Goal: Navigation & Orientation: Find specific page/section

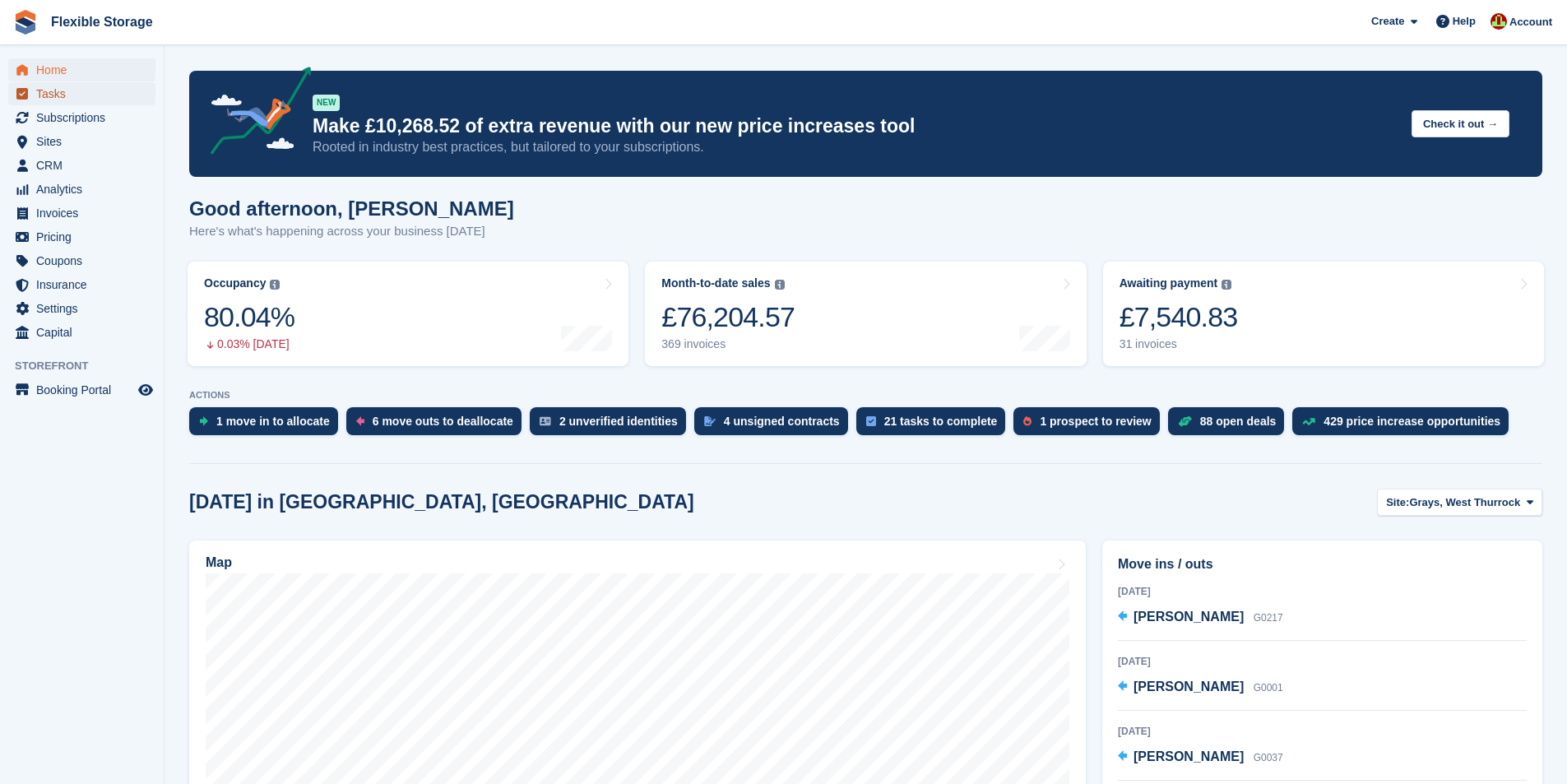
click at [46, 98] on span "Tasks" at bounding box center [86, 94] width 99 height 23
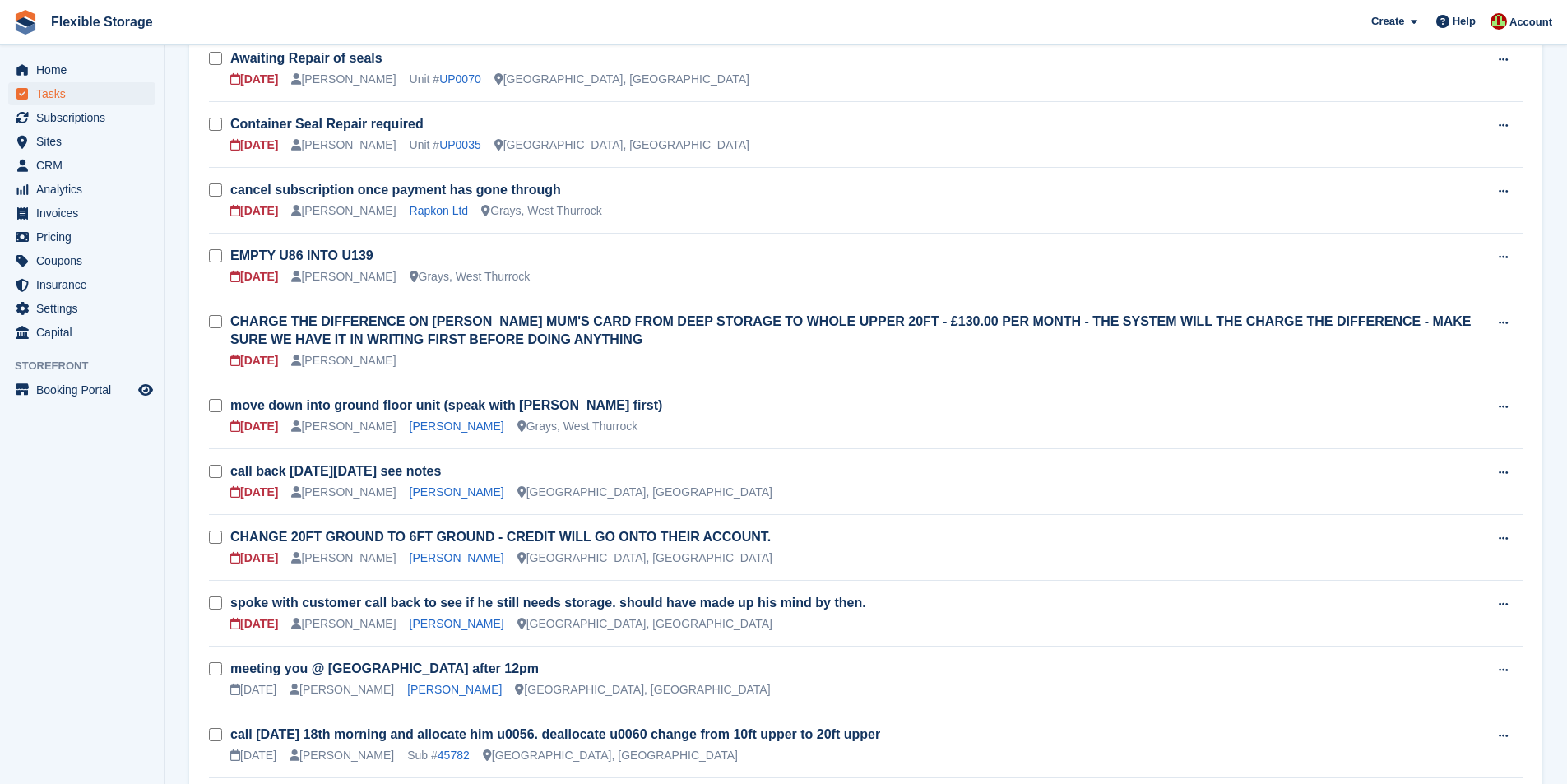
scroll to position [359, 0]
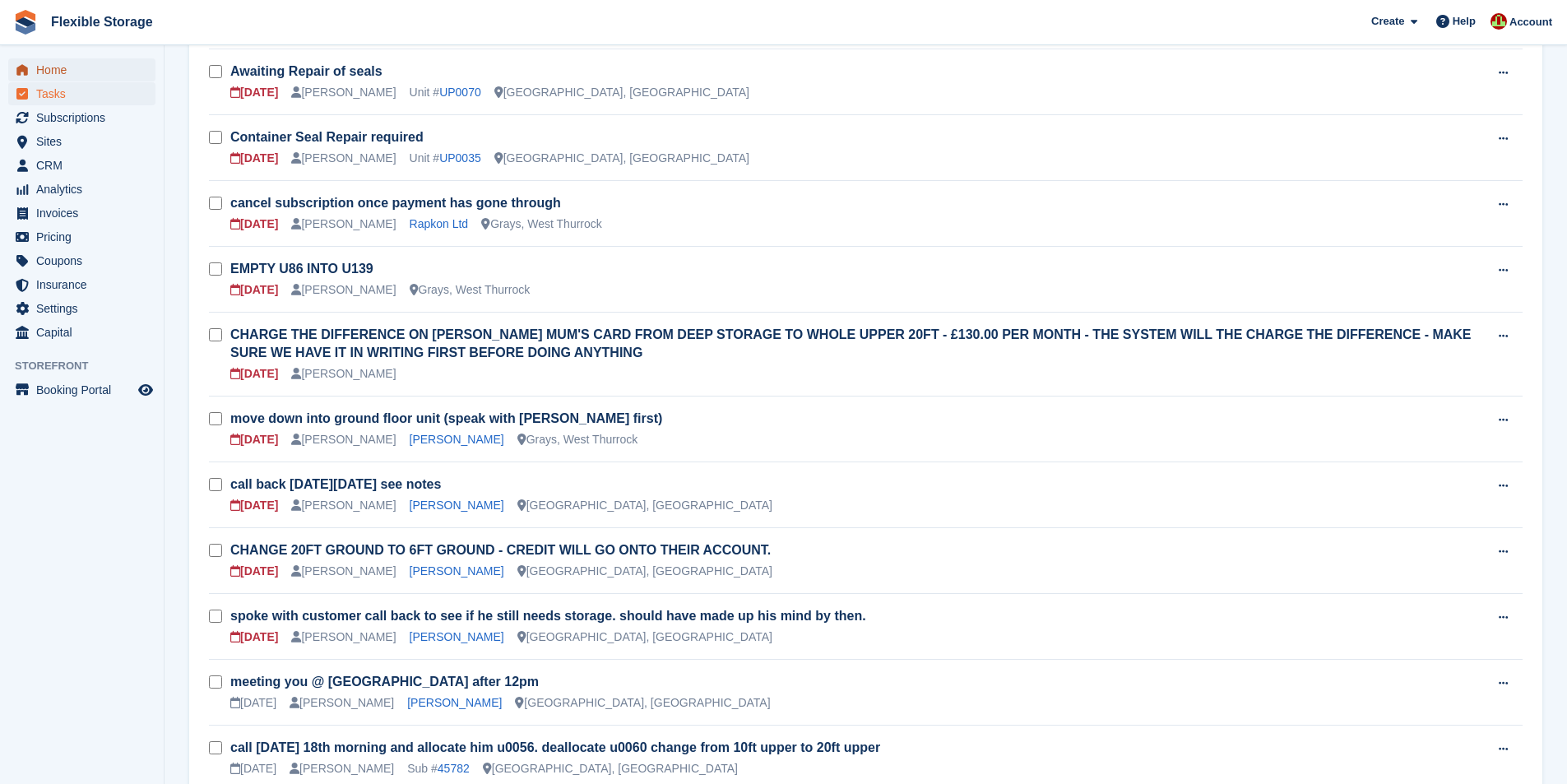
click at [62, 66] on span "Home" at bounding box center [86, 70] width 99 height 23
